Goal: Information Seeking & Learning: Learn about a topic

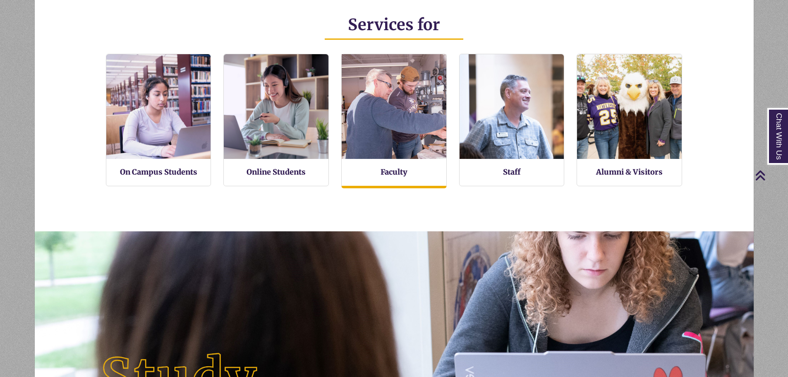
scroll to position [198, 719]
click at [406, 153] on img at bounding box center [394, 106] width 115 height 115
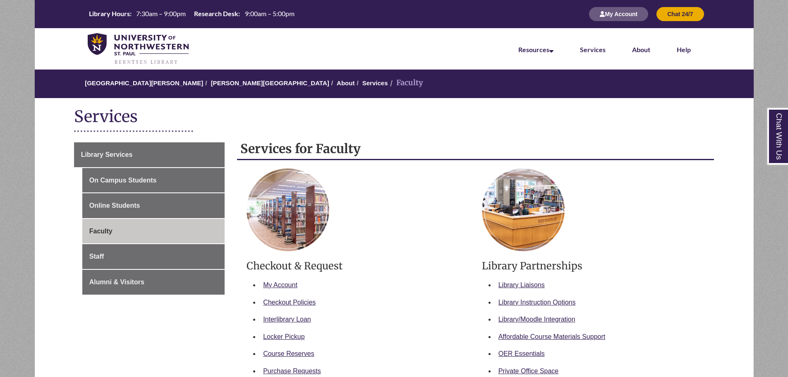
scroll to position [166, 0]
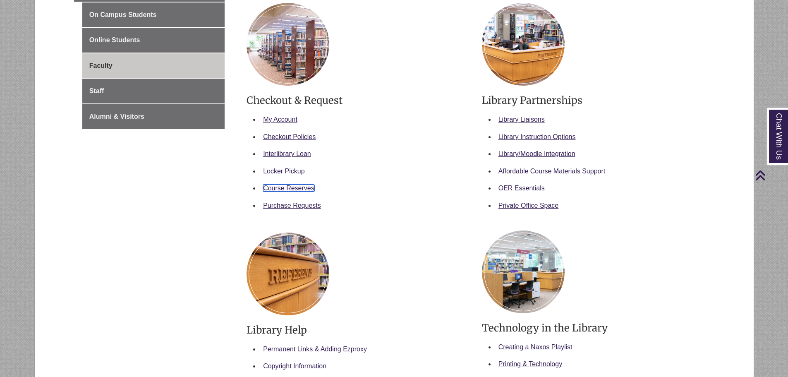
click at [311, 187] on link "Course Reserves" at bounding box center [288, 188] width 51 height 7
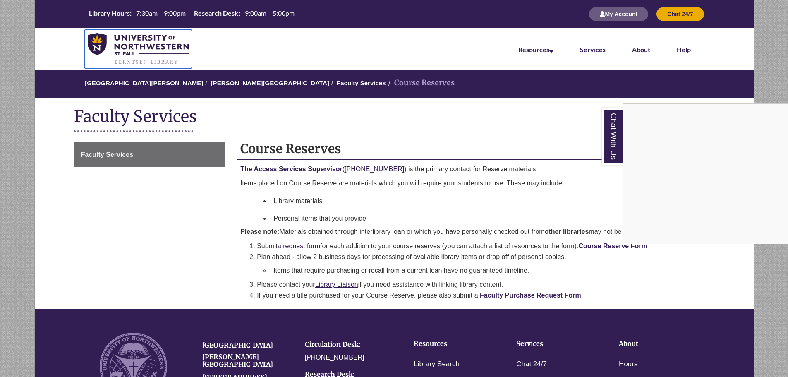
click at [174, 52] on img at bounding box center [138, 49] width 101 height 32
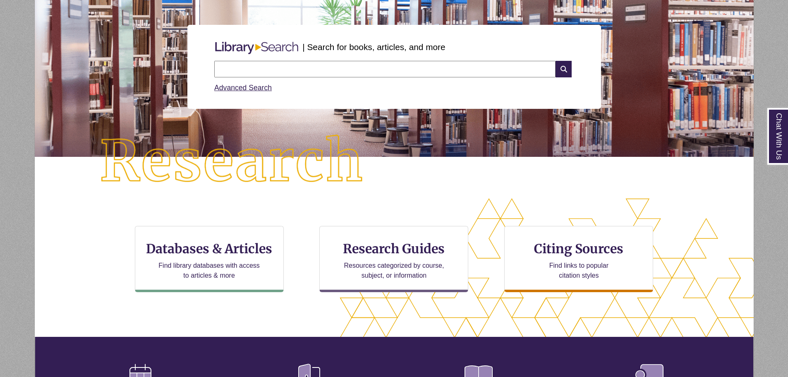
scroll to position [248, 0]
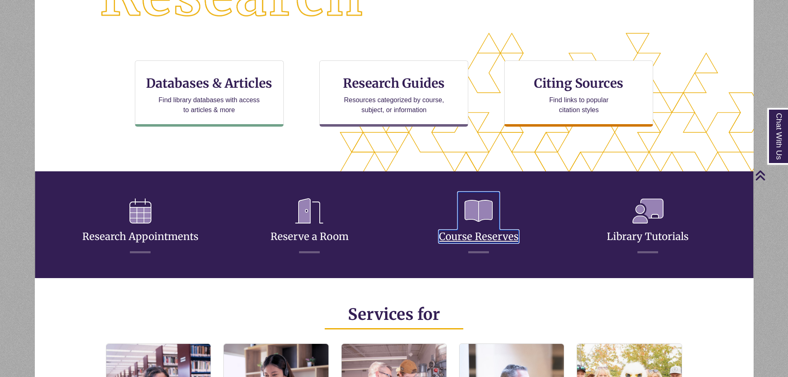
click at [482, 239] on link "Course Reserves" at bounding box center [479, 226] width 80 height 33
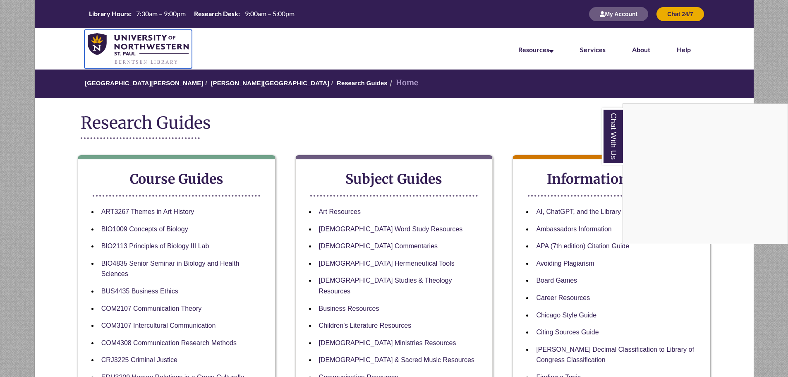
click at [136, 43] on img at bounding box center [138, 49] width 101 height 32
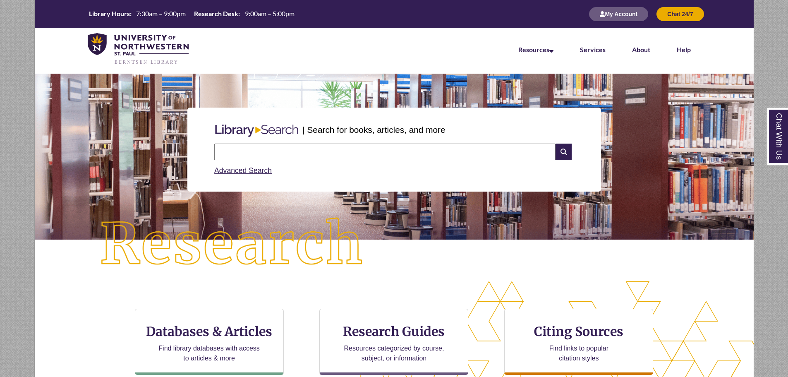
click at [272, 148] on input "text" at bounding box center [384, 152] width 341 height 17
type input "**********"
